Goal: Check status: Check status

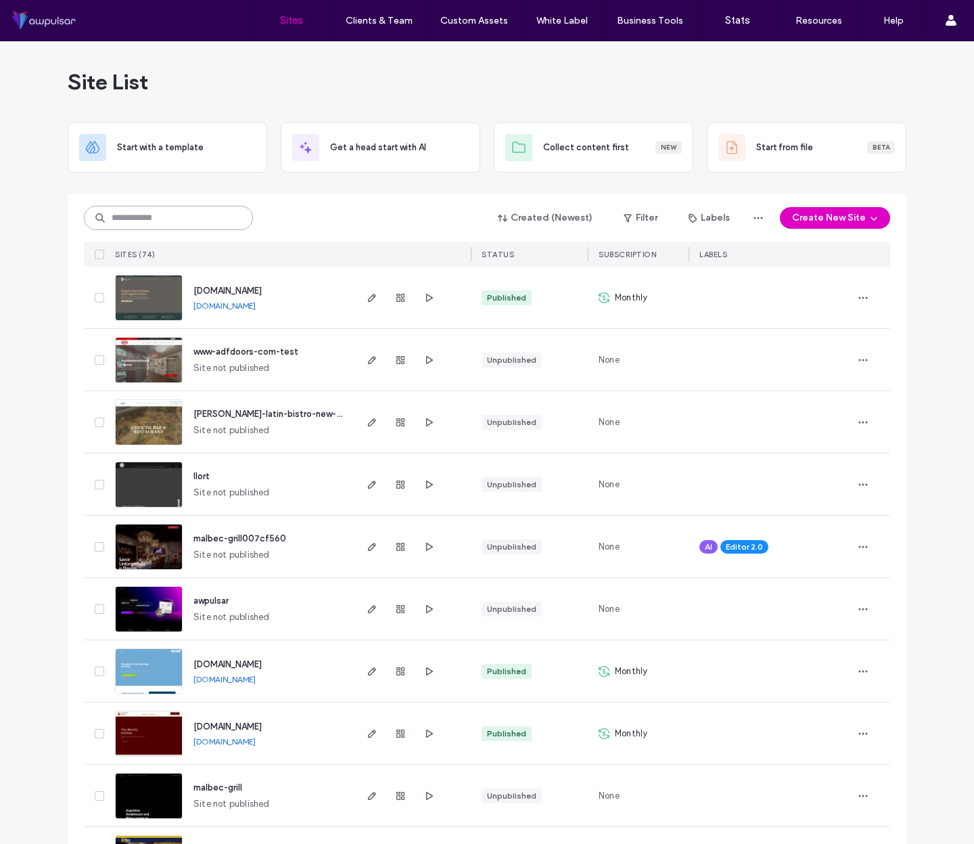
click at [172, 214] on input at bounding box center [168, 218] width 169 height 24
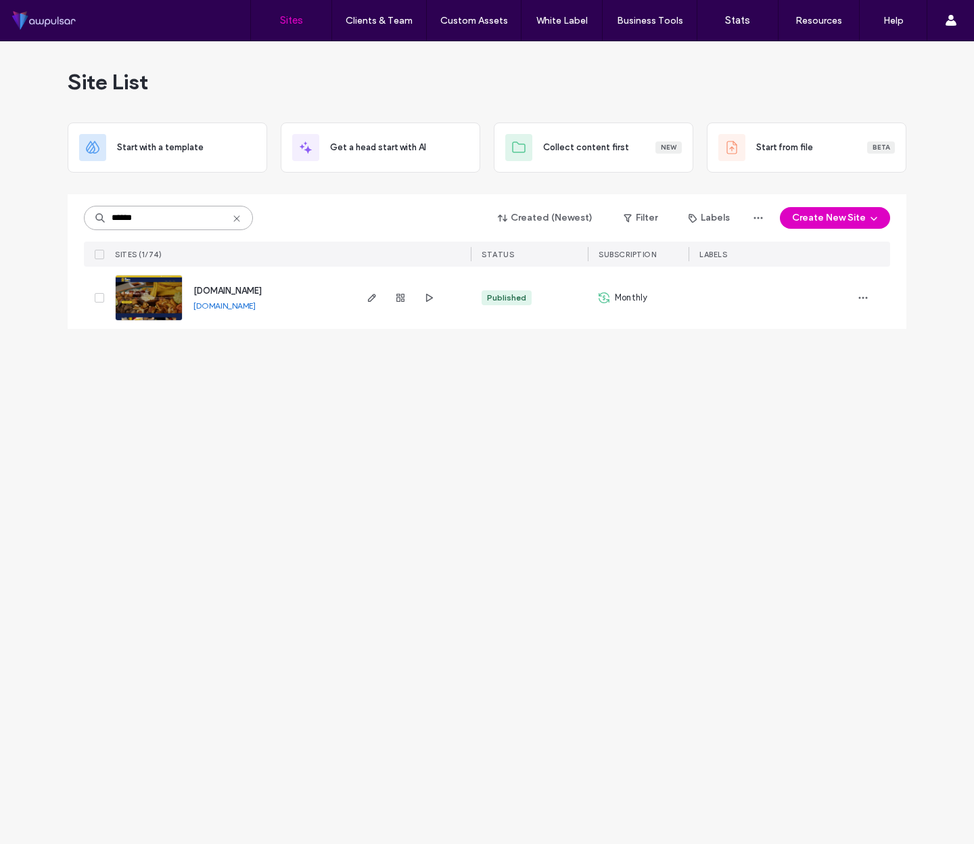
type input "******"
click at [241, 290] on span "[DOMAIN_NAME]" at bounding box center [227, 290] width 68 height 10
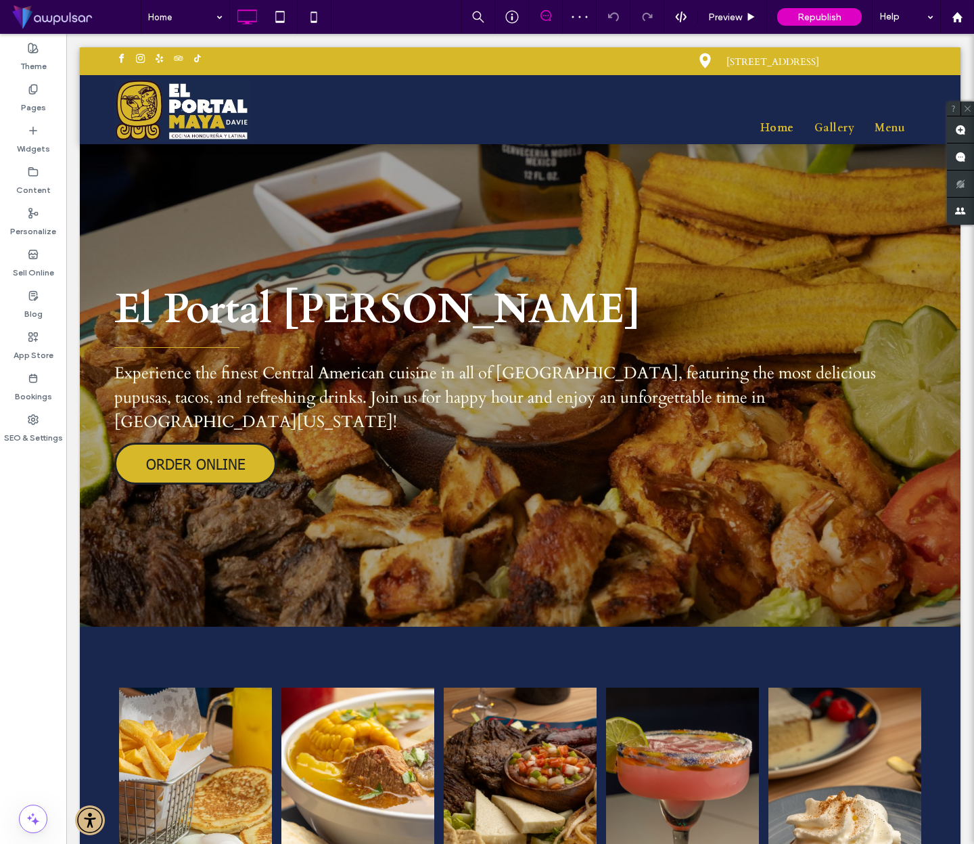
click at [547, 16] on icon at bounding box center [545, 15] width 11 height 11
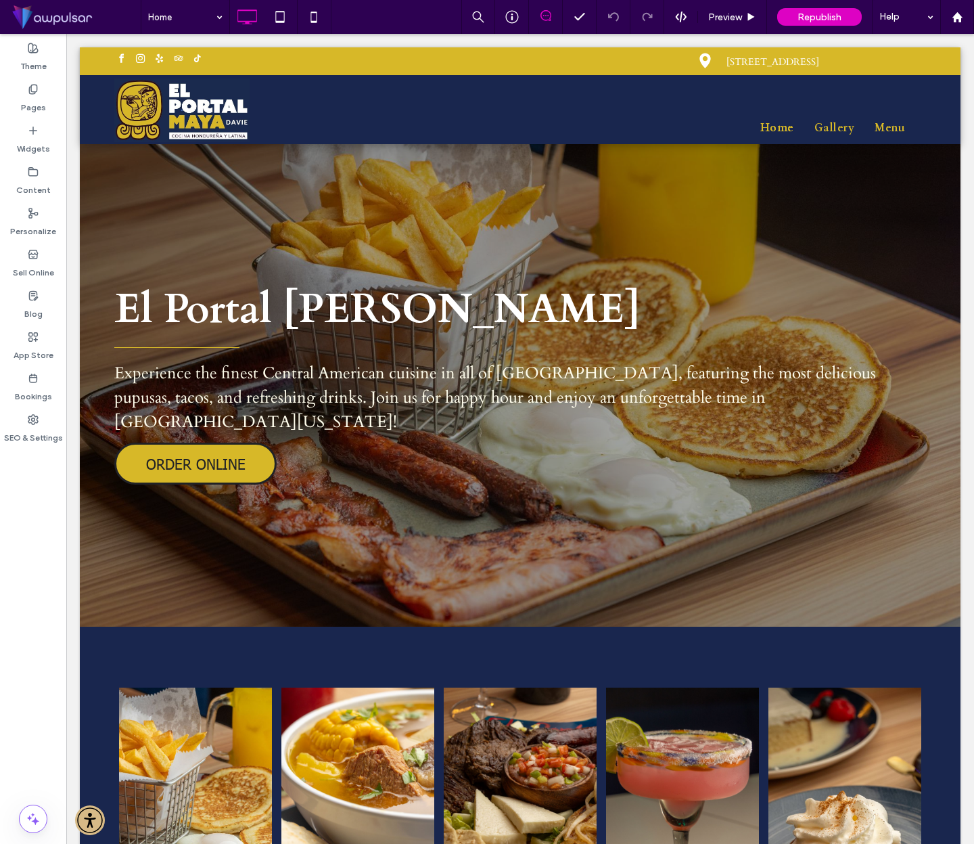
click at [546, 16] on icon at bounding box center [545, 15] width 11 height 11
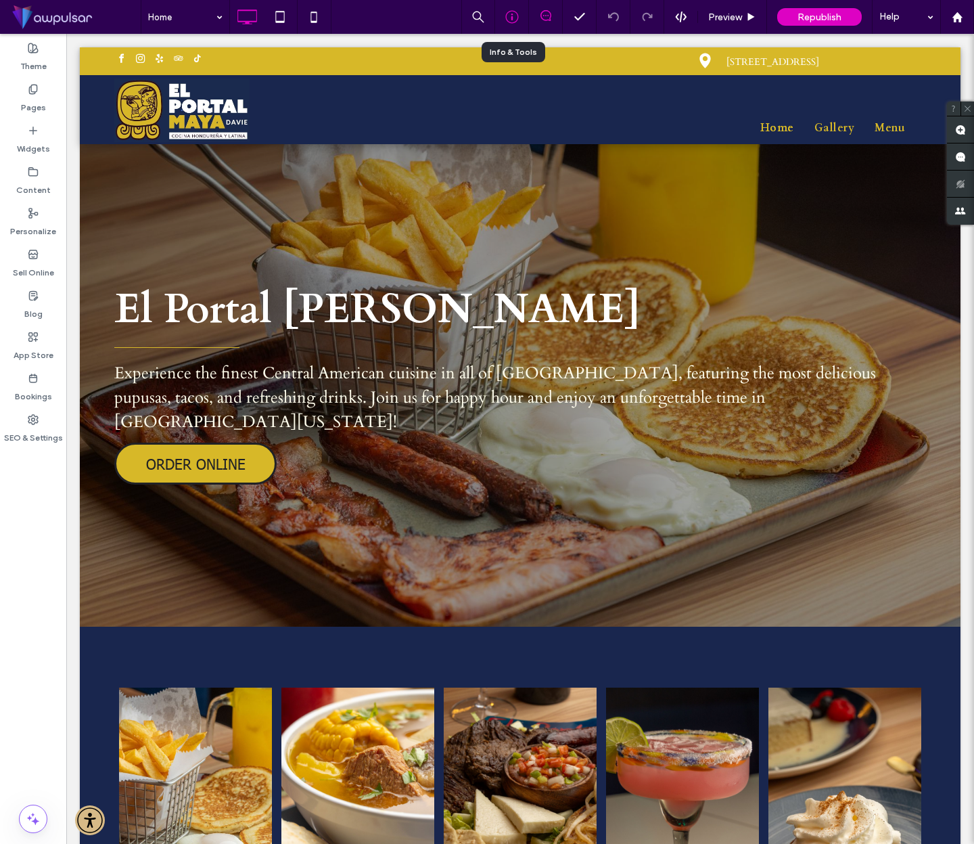
click at [510, 13] on icon at bounding box center [512, 17] width 14 height 14
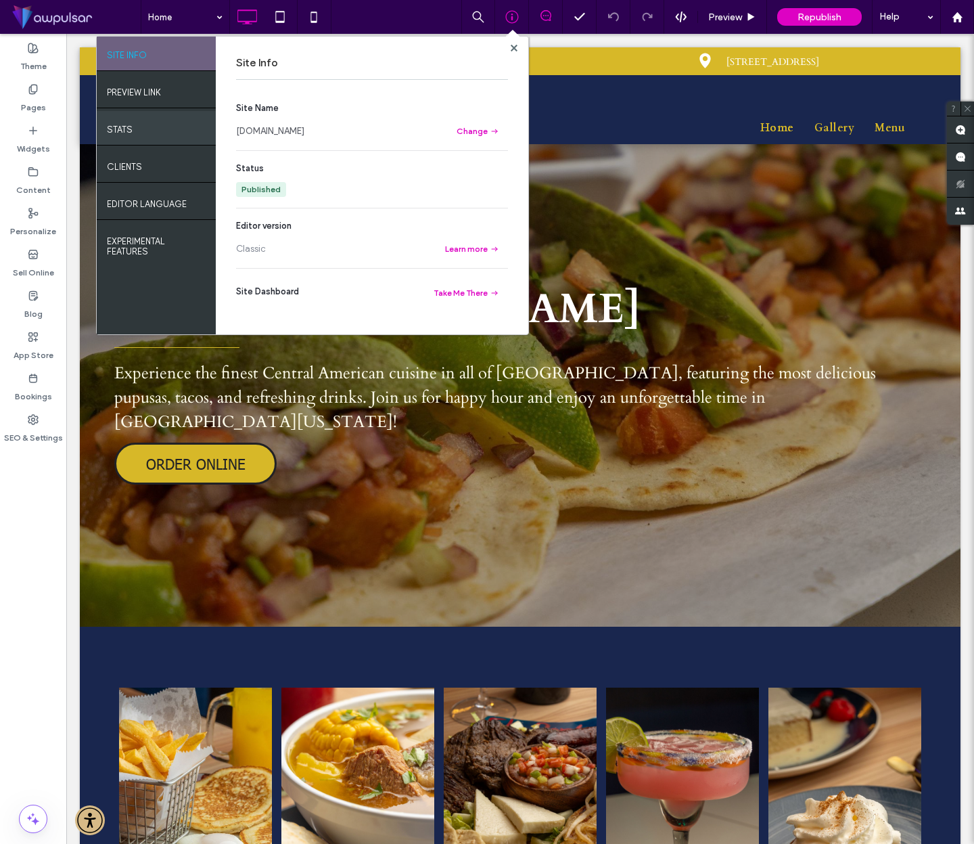
click at [138, 118] on div "STATS" at bounding box center [156, 128] width 119 height 34
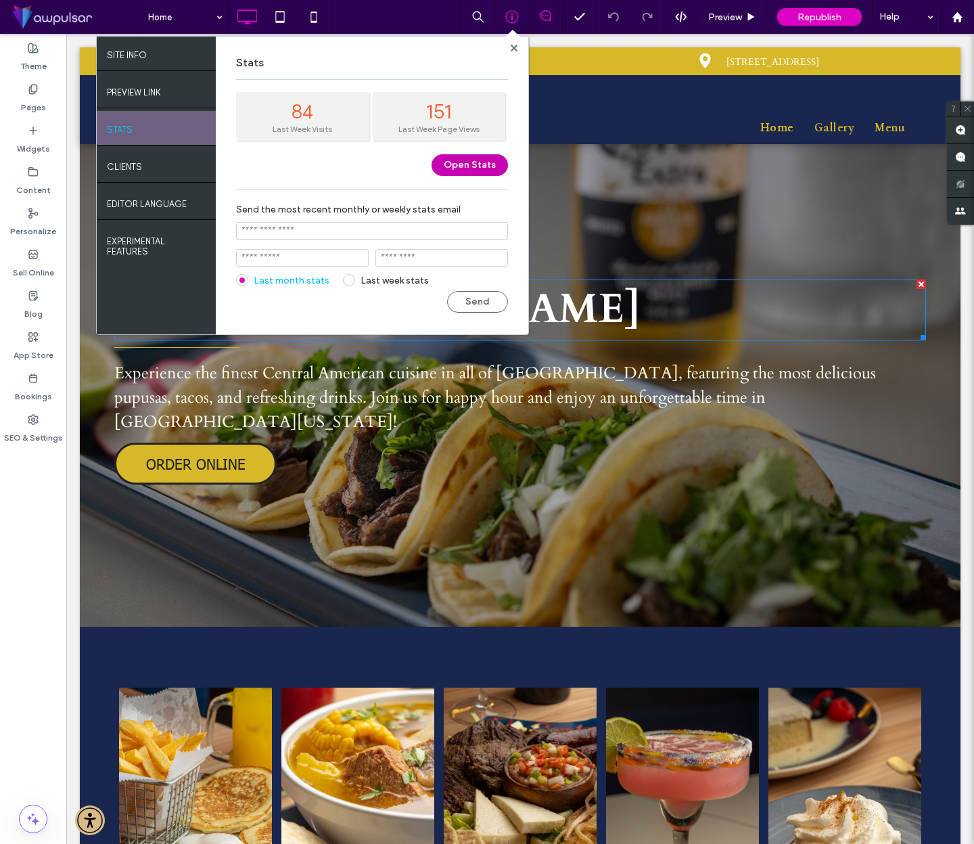
click at [471, 168] on button "Open Stats" at bounding box center [470, 165] width 76 height 22
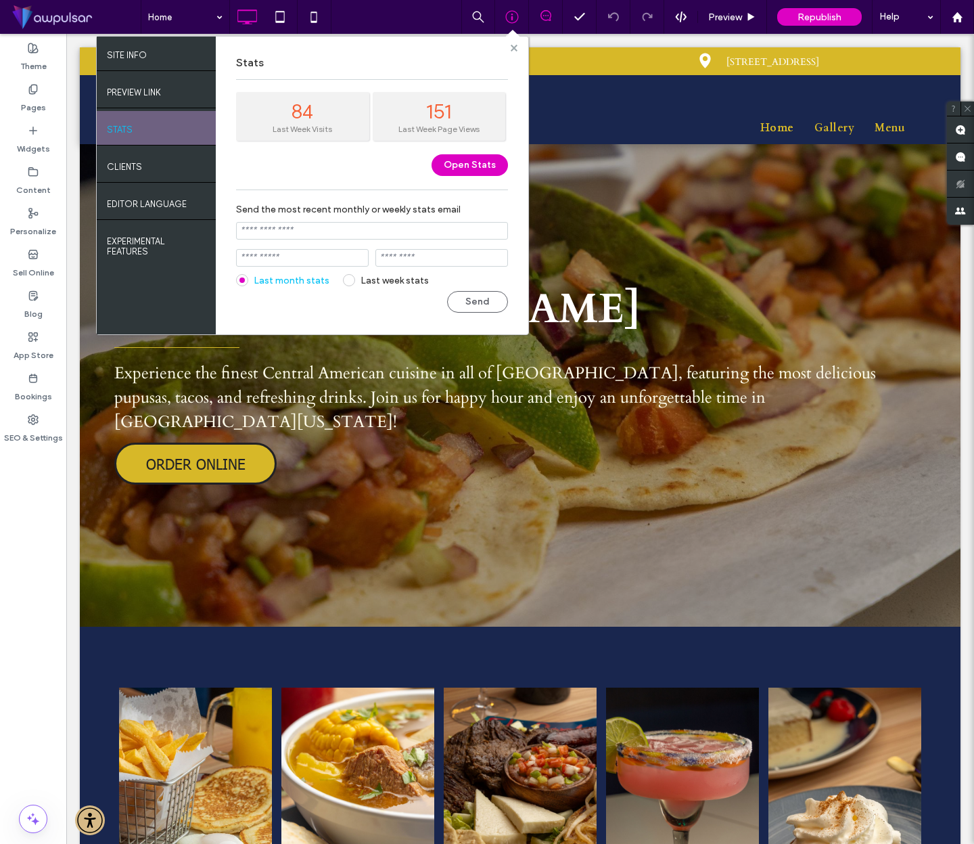
click at [514, 50] on icon at bounding box center [514, 48] width 7 height 7
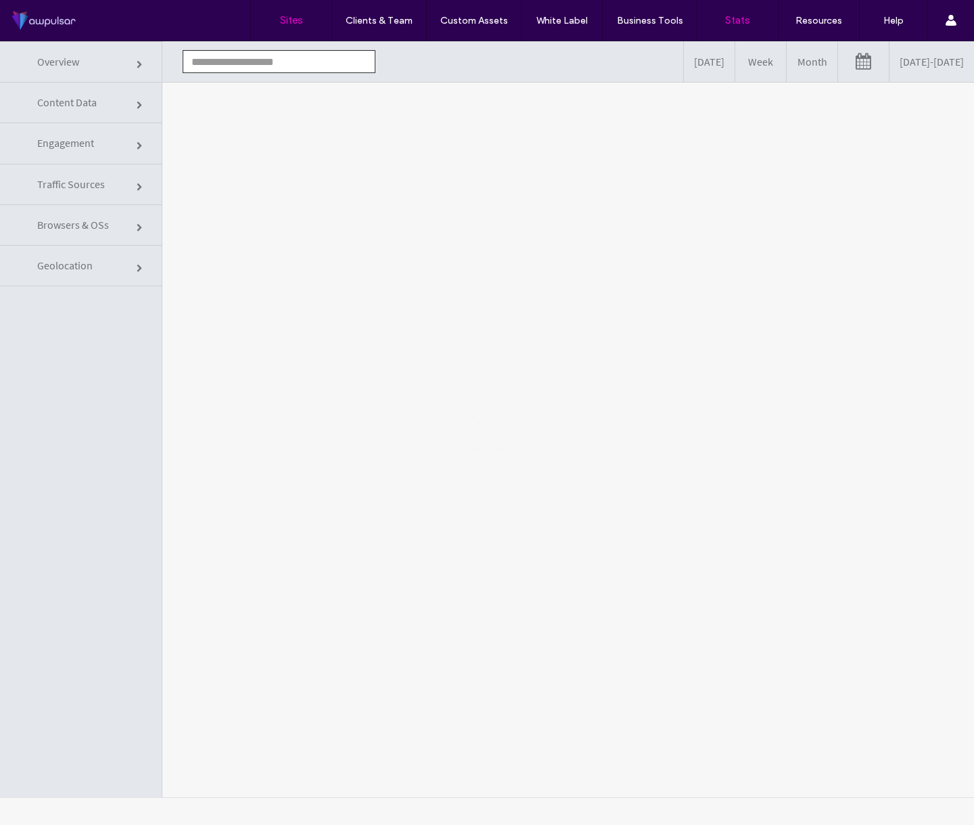
type input "**********"
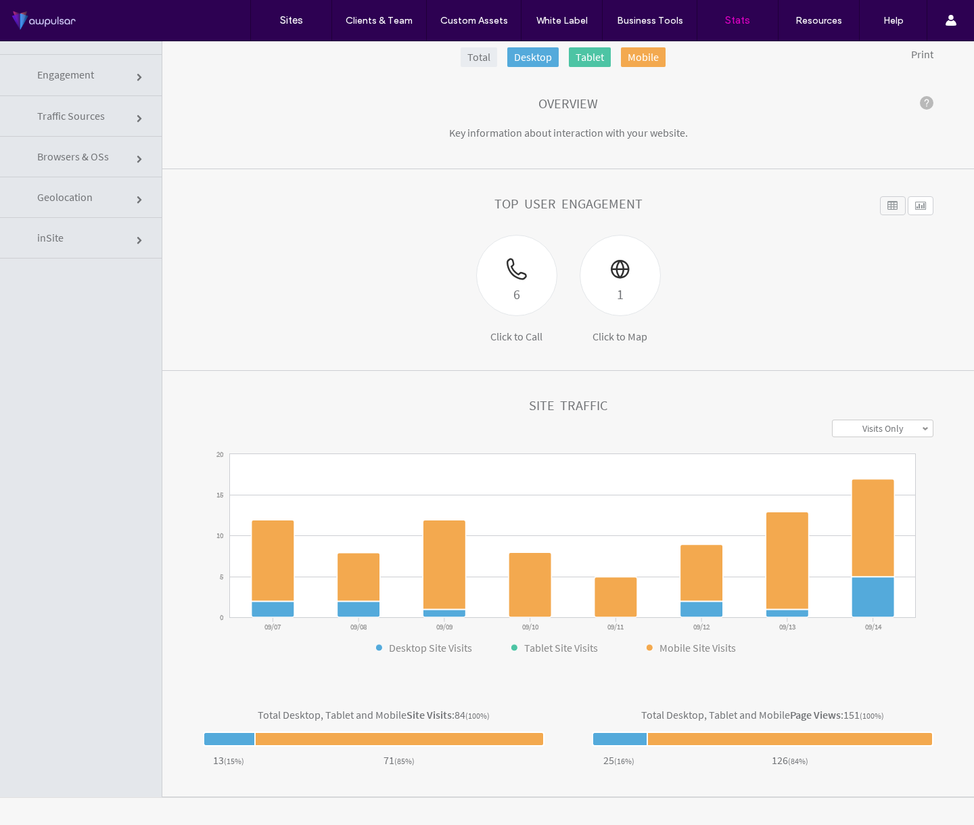
click at [82, 78] on span "Engagement" at bounding box center [65, 75] width 57 height 14
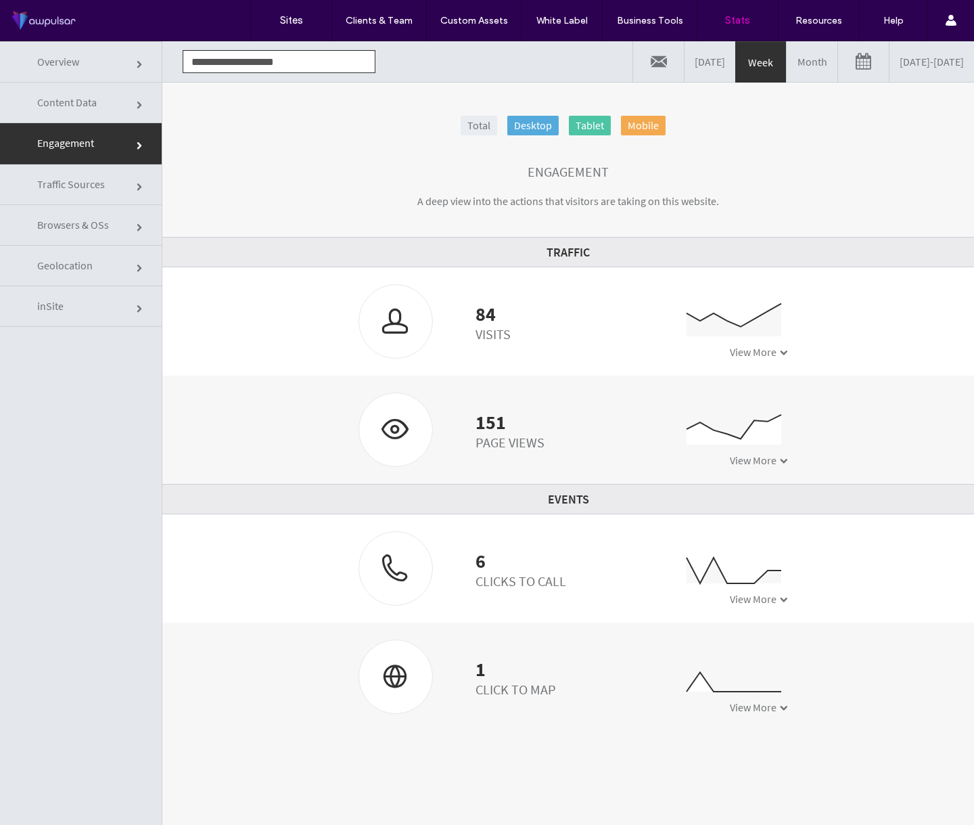
drag, startPoint x: 459, startPoint y: 409, endPoint x: 547, endPoint y: 452, distance: 97.7
click at [547, 452] on div "151 Page Views 0 20 40 09/07 09/08 09/09 09/10 09/11 09/12 09/13 09/14 View More" at bounding box center [568, 429] width 440 height 74
click at [757, 357] on span "View More" at bounding box center [753, 352] width 47 height 14
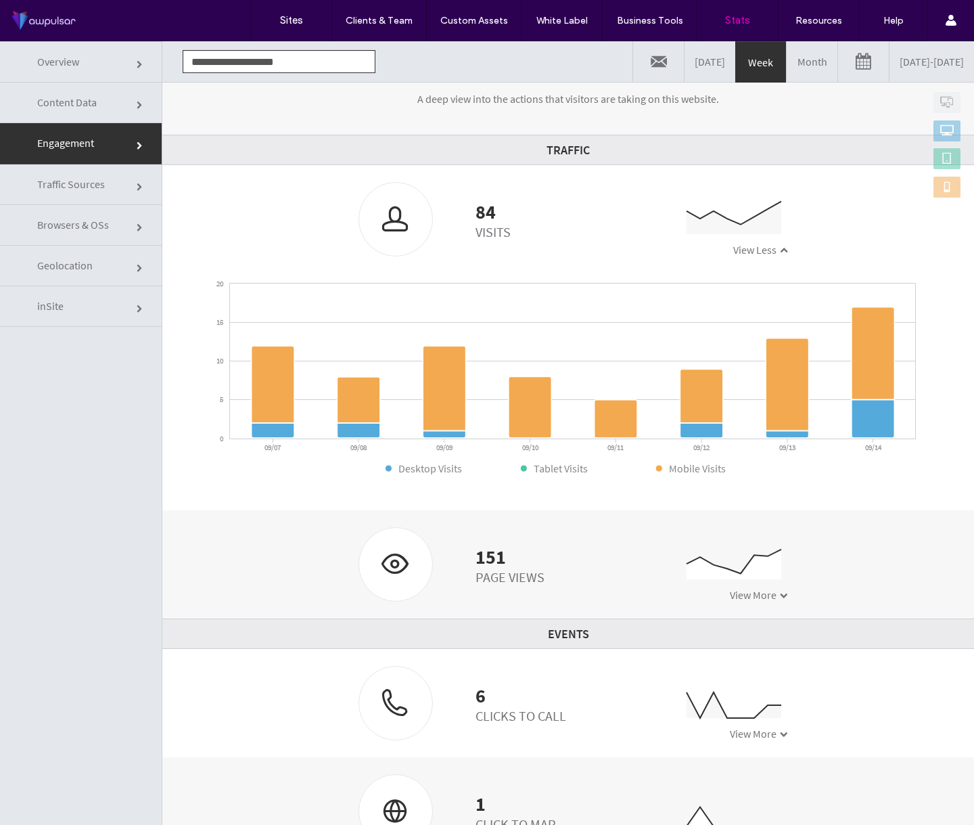
scroll to position [101, 0]
click at [765, 725] on icon "0 1 2 3 09/07 09/08 09/09 09/10 09/11 09/12 09/13 09/14" at bounding box center [720, 714] width 135 height 68
click at [766, 735] on div "View More" at bounding box center [759, 734] width 58 height 14
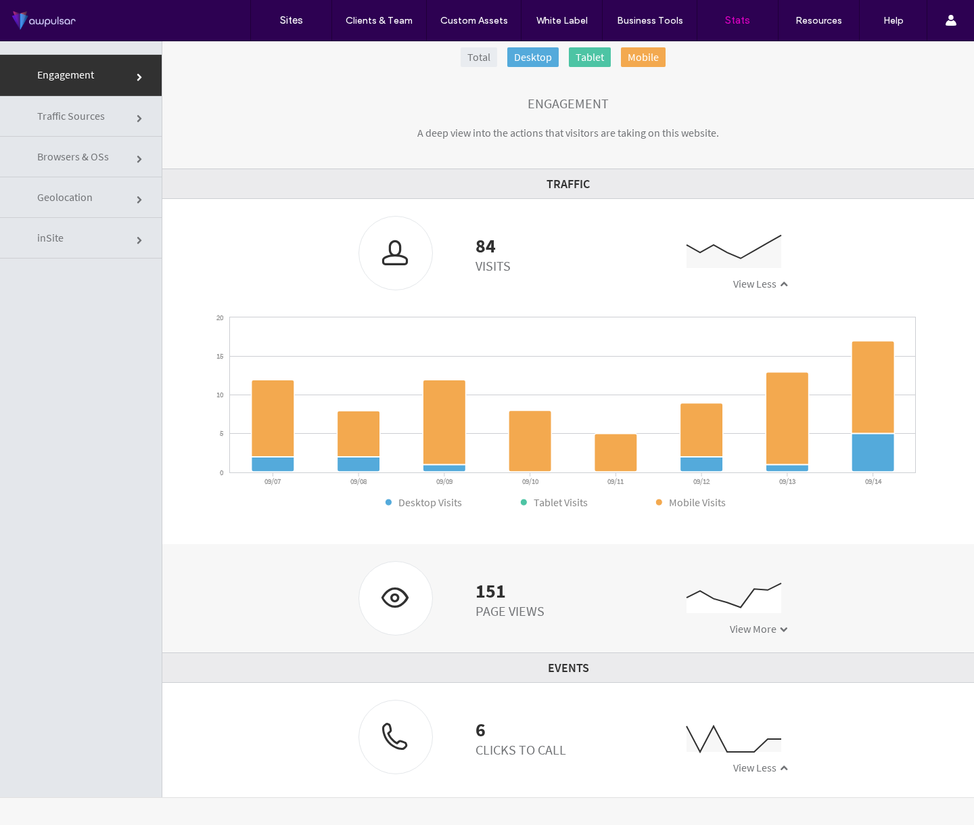
scroll to position [0, 0]
click at [889, 284] on div "84 Visits 0 10 20 09/07 09/08 09/09 09/10 09/11 09/12 09/13 09/14 View Less" at bounding box center [568, 253] width 812 height 108
click at [87, 114] on span "Traffic Sources" at bounding box center [71, 116] width 68 height 14
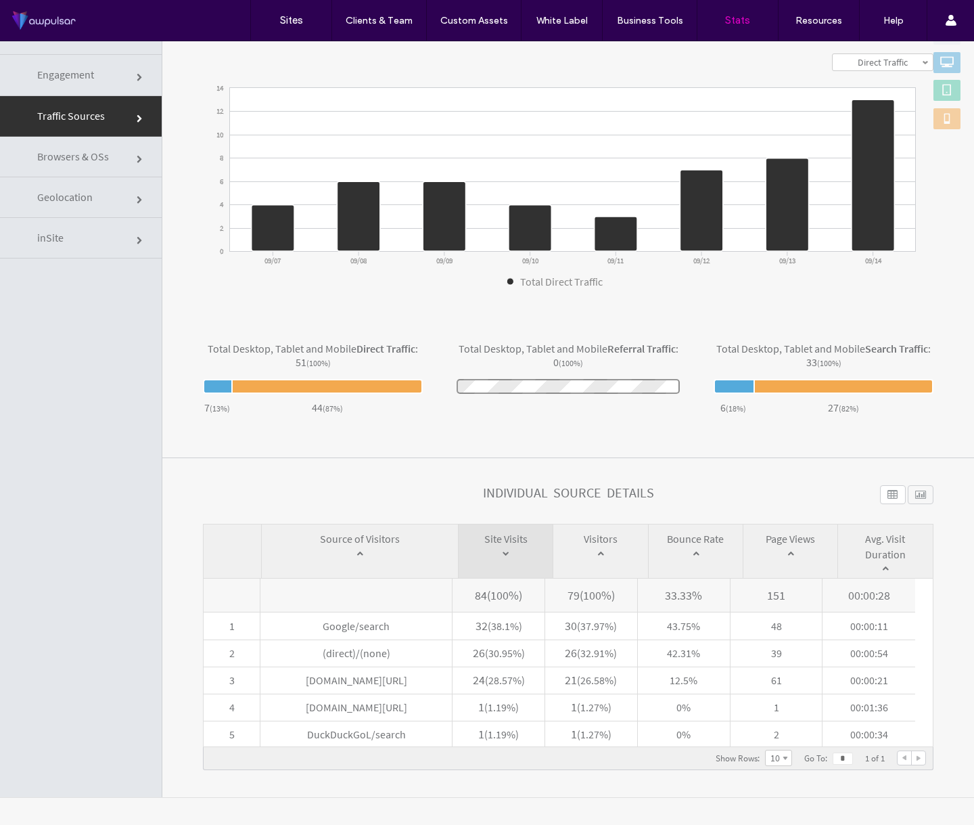
scroll to position [181, 0]
